Goal: Information Seeking & Learning: Learn about a topic

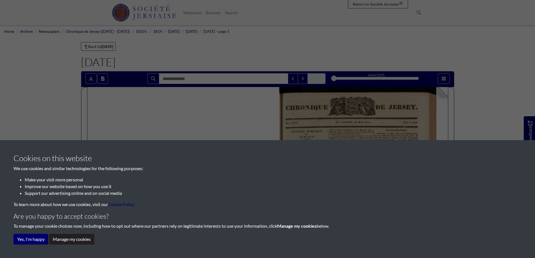
click at [479, 114] on div "Cookies on this website We use cookies and similar technologies for the followi…" at bounding box center [267, 129] width 535 height 258
click at [486, 101] on div "Cookies on this website We use cookies and similar technologies for the followi…" at bounding box center [267, 129] width 535 height 258
click at [68, 238] on button "Manage my cookies" at bounding box center [71, 239] width 45 height 11
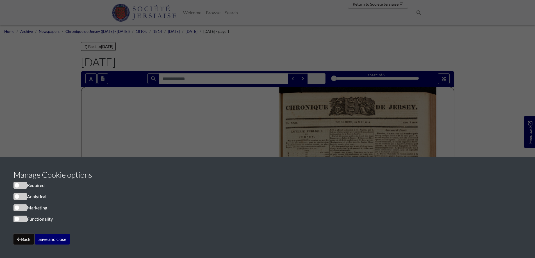
click at [28, 238] on button "Back" at bounding box center [23, 239] width 20 height 11
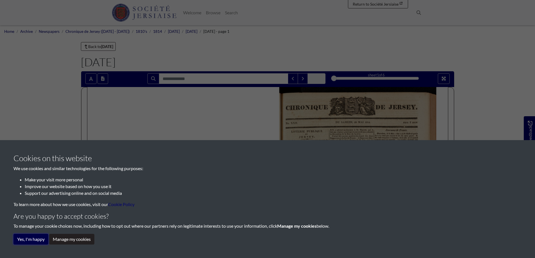
click at [30, 238] on button "Yes, I'm happy" at bounding box center [30, 239] width 35 height 11
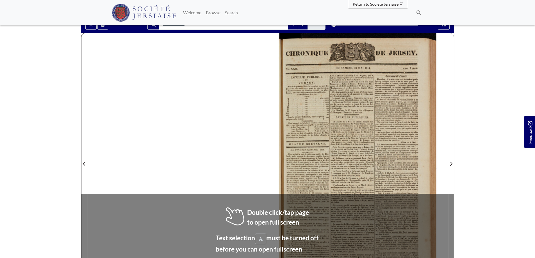
scroll to position [56, 0]
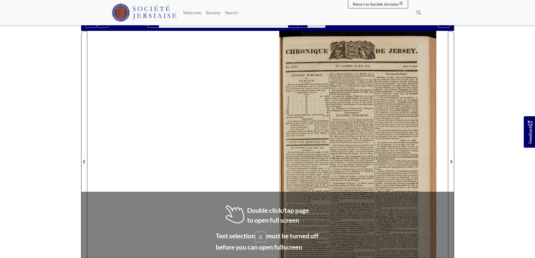
click at [485, 159] on body "Menu" at bounding box center [267, 183] width 535 height 478
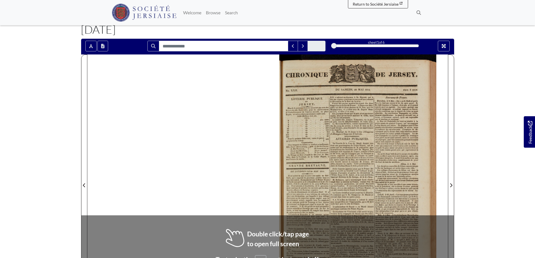
scroll to position [0, 0]
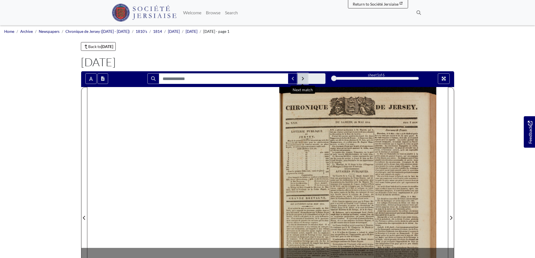
click at [301, 78] on button "Next Match" at bounding box center [303, 78] width 10 height 11
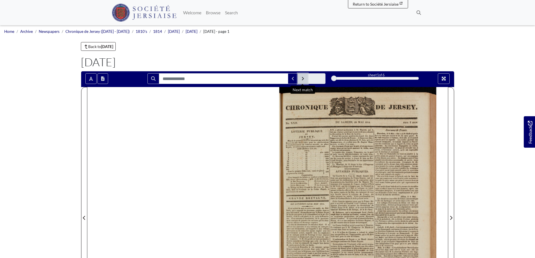
click at [305, 79] on button "Next Match" at bounding box center [303, 78] width 10 height 11
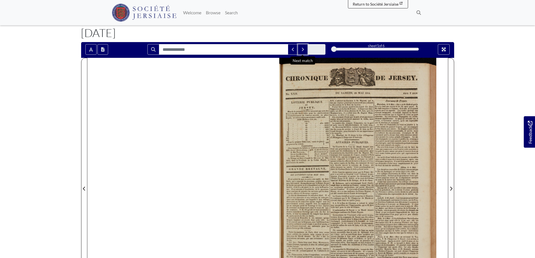
scroll to position [56, 0]
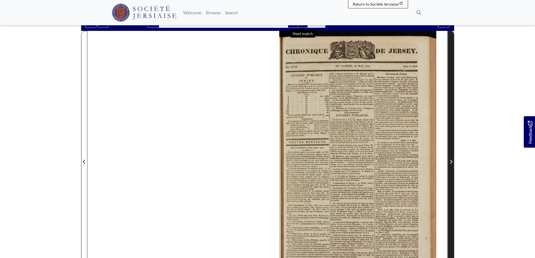
click at [449, 149] on span "Next Page" at bounding box center [451, 158] width 6 height 254
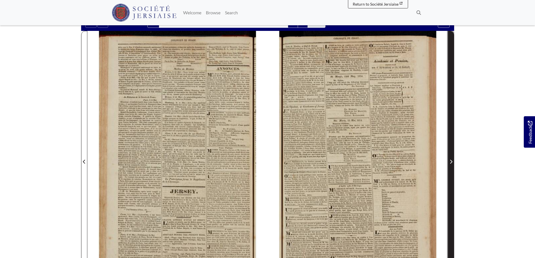
click at [450, 149] on span "Next Page" at bounding box center [451, 158] width 6 height 254
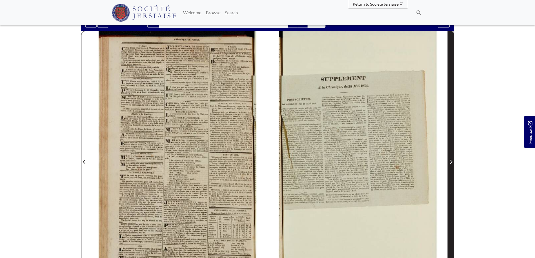
click at [450, 89] on span "Next Page" at bounding box center [451, 158] width 6 height 254
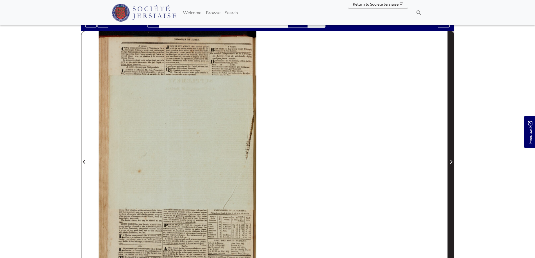
click at [450, 89] on span "Next Page" at bounding box center [451, 158] width 6 height 254
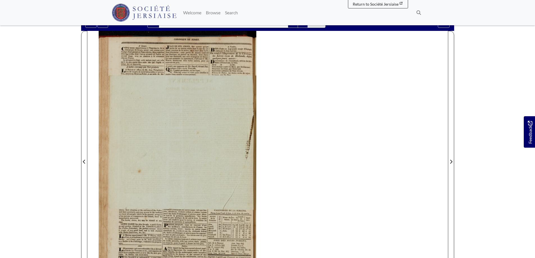
click at [454, 105] on section "Loading sheet 6 of 6 6 *" at bounding box center [268, 158] width 382 height 287
